Goal: Information Seeking & Learning: Learn about a topic

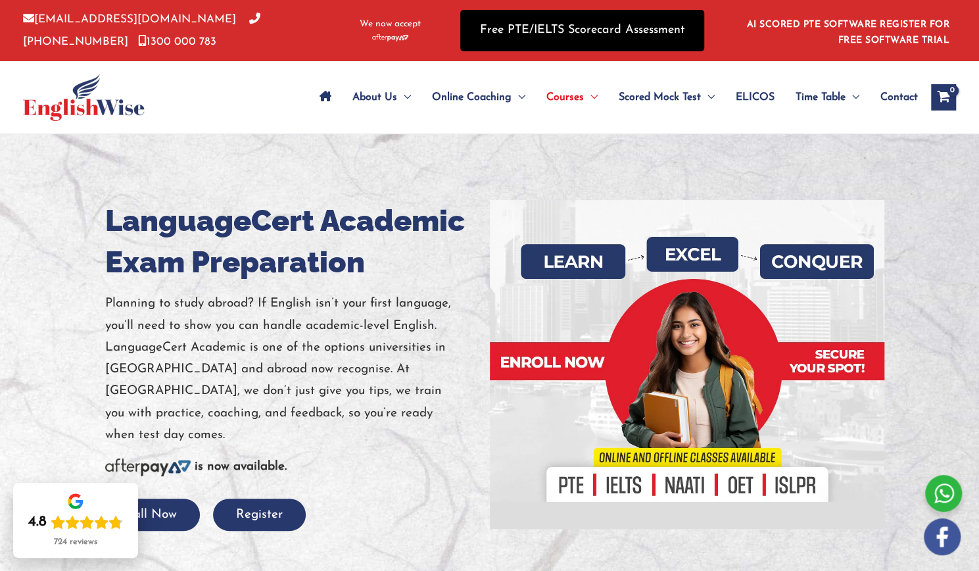
click at [609, 30] on link "Free PTE/IELTS Scorecard Assessment" at bounding box center [582, 30] width 244 height 41
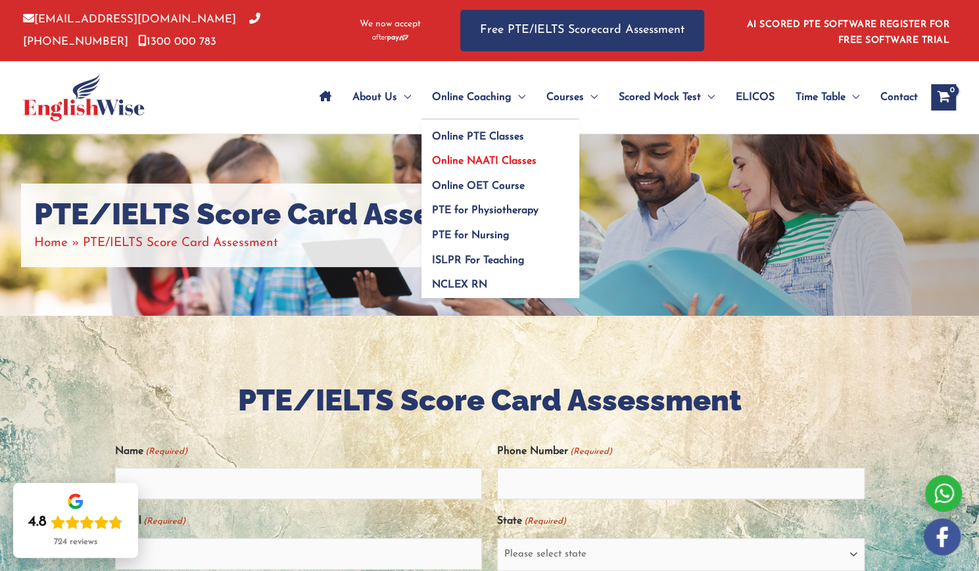
click at [477, 162] on span "Online NAATI Classes" at bounding box center [484, 161] width 105 height 11
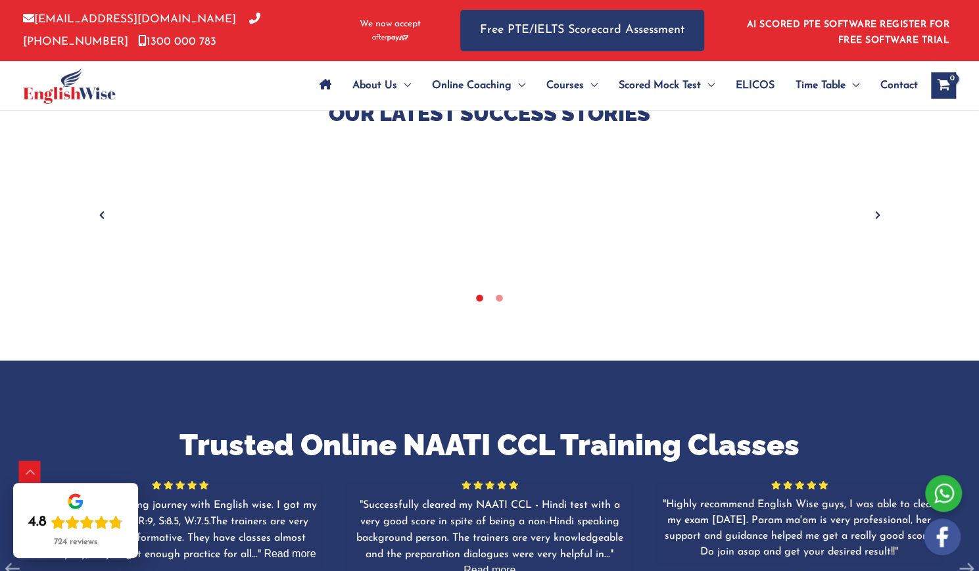
click at [872, 218] on icon "Next" at bounding box center [877, 214] width 13 height 13
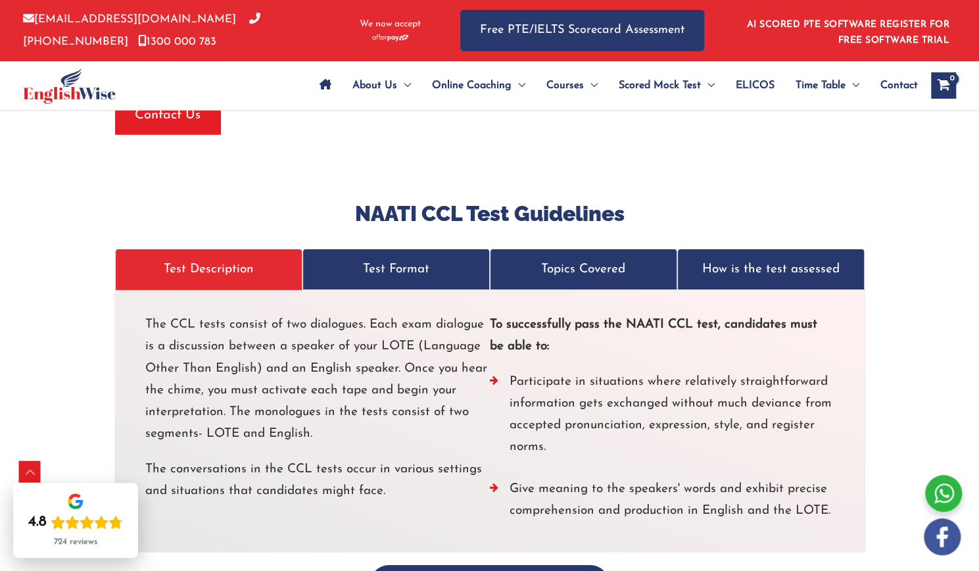
scroll to position [2376, 0]
